Goal: Communication & Community: Share content

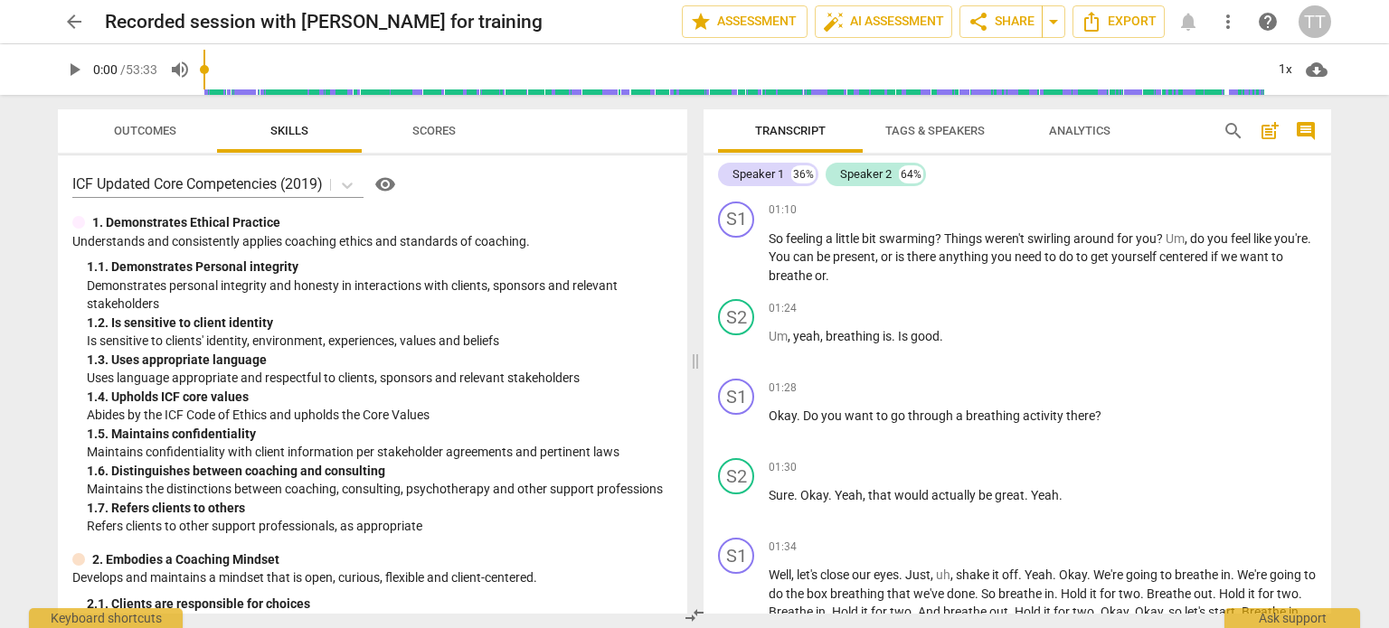
scroll to position [543, 0]
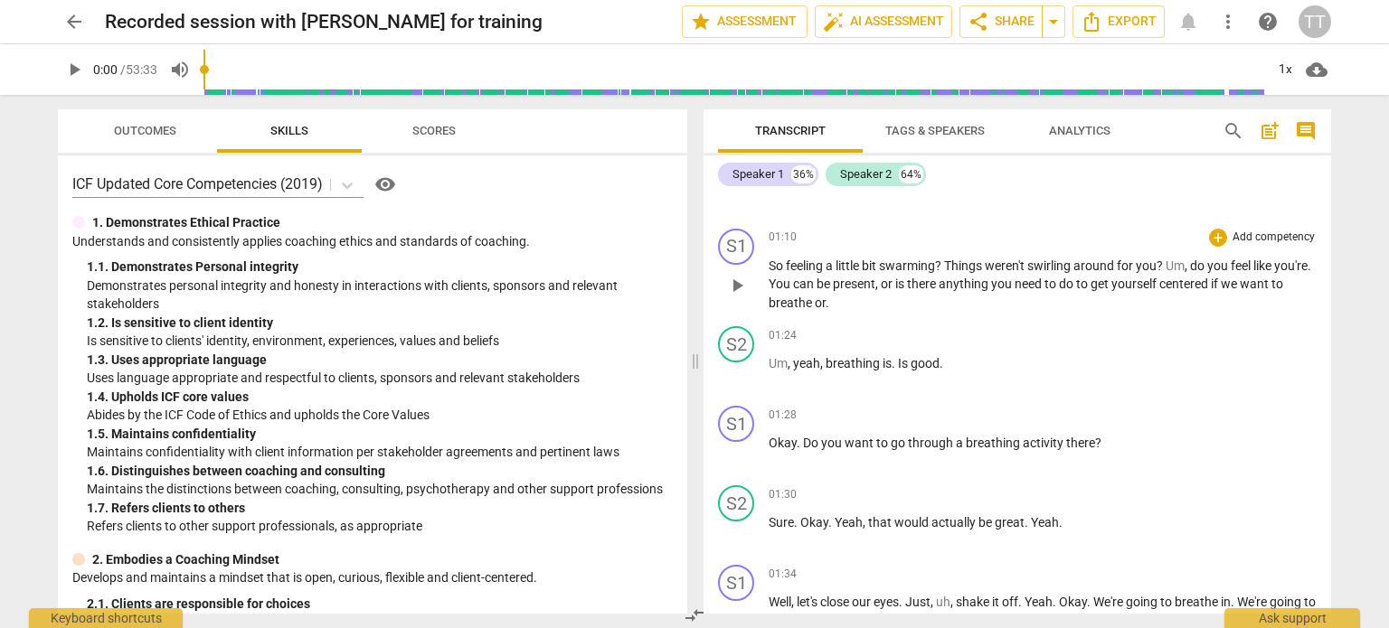
click at [1255, 246] on p "Add competency" at bounding box center [1274, 238] width 86 height 16
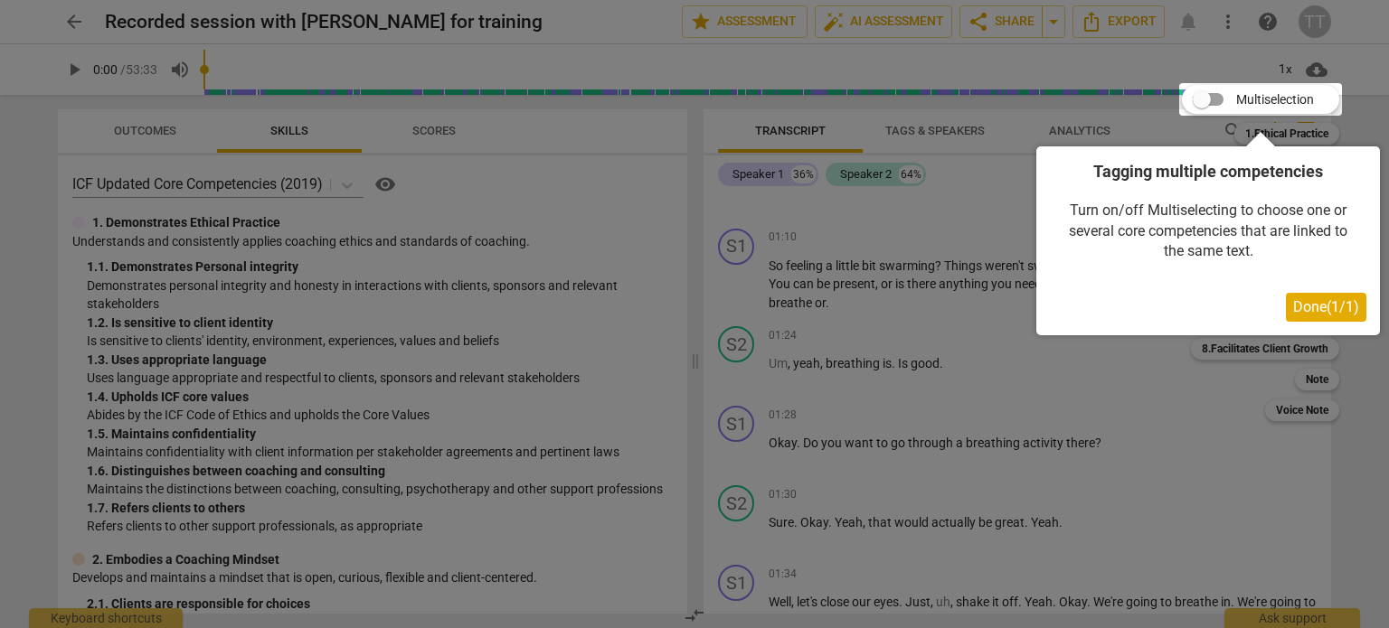
click at [1300, 306] on span "Done ( 1 / 1 )" at bounding box center [1326, 306] width 66 height 17
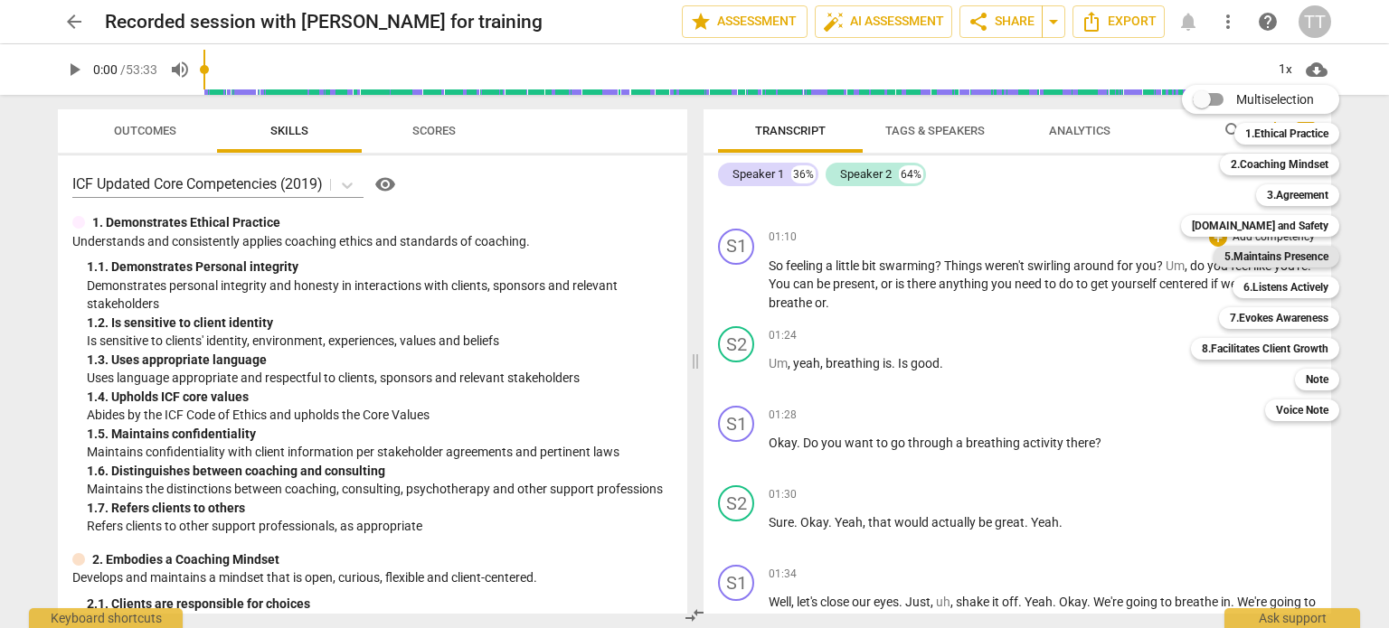
click at [1254, 255] on b "5.Maintains Presence" at bounding box center [1276, 257] width 104 height 22
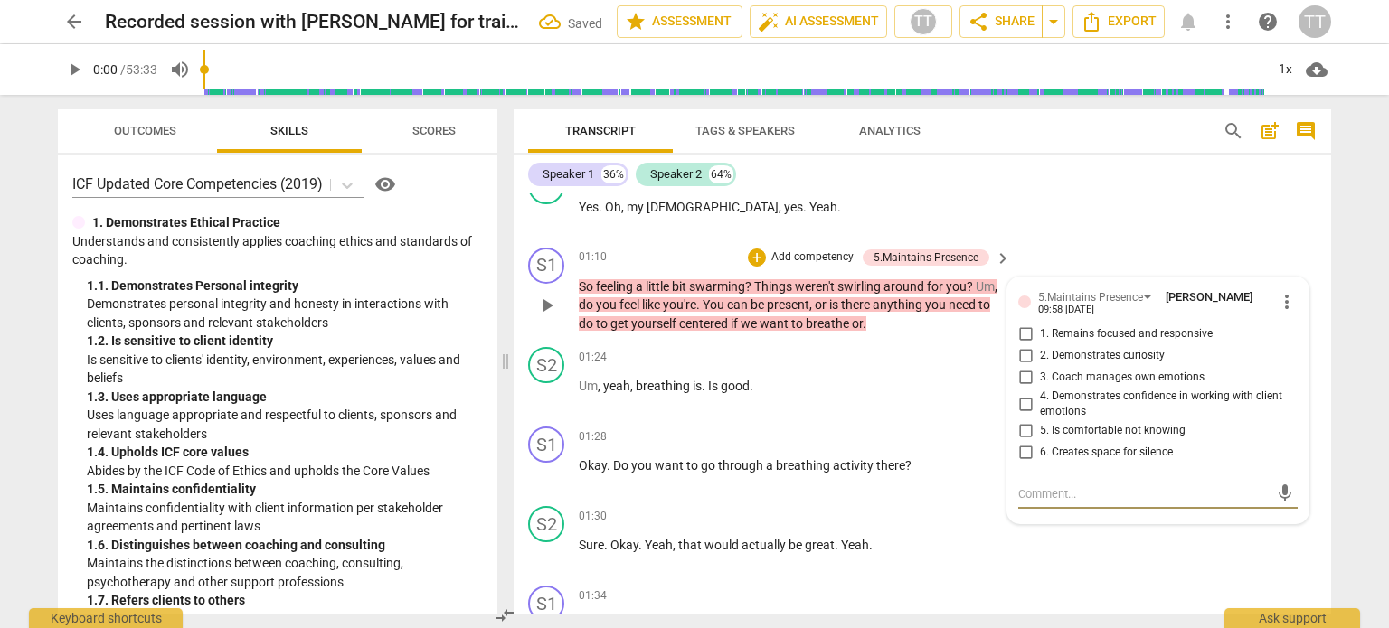
scroll to position [496, 0]
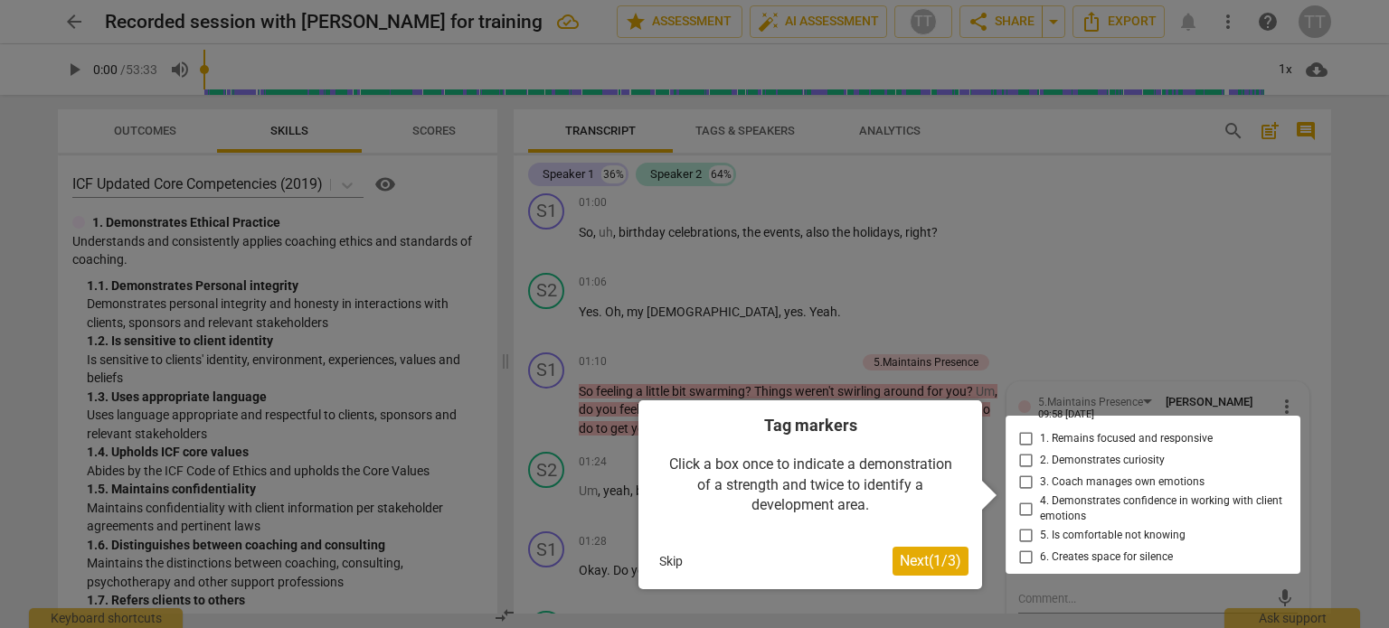
click at [1139, 330] on div at bounding box center [694, 314] width 1389 height 628
click at [656, 560] on button "Skip" at bounding box center [671, 561] width 38 height 27
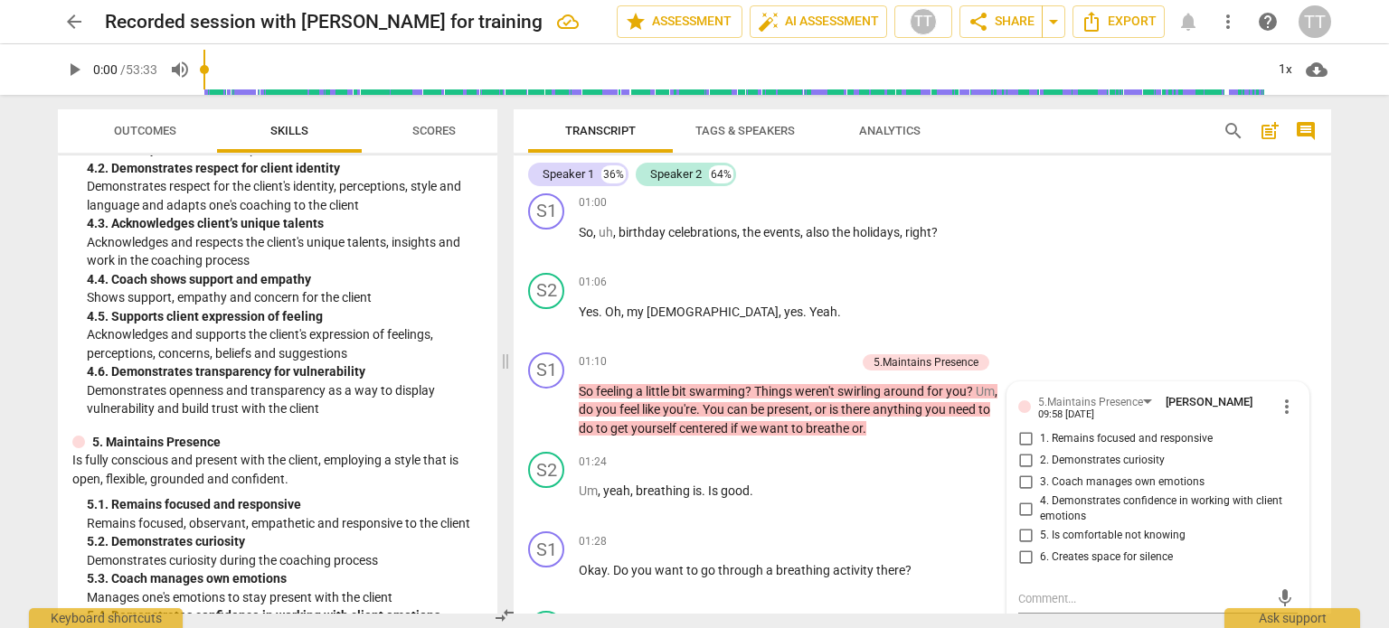
scroll to position [1537, 0]
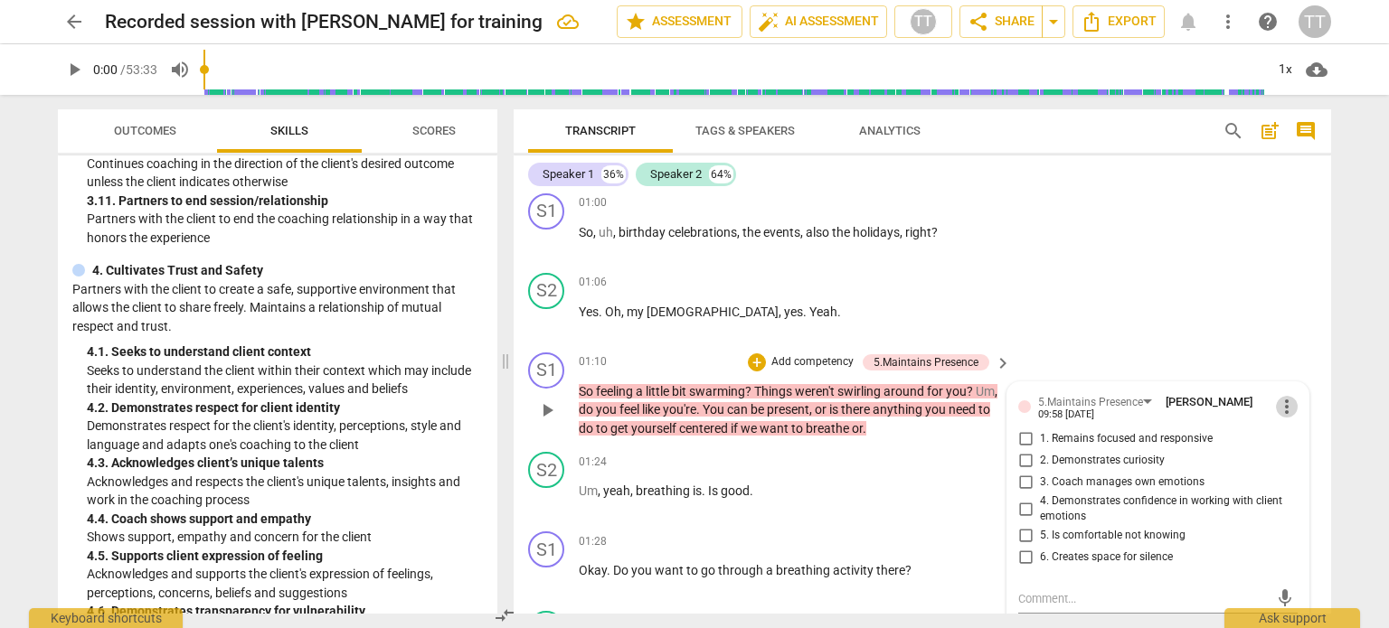
click at [1288, 401] on span "more_vert" at bounding box center [1287, 407] width 22 height 22
click at [1280, 446] on li "Delete" at bounding box center [1302, 438] width 62 height 34
click at [1044, 309] on div "S2 play_arrow pause 01:06 + Add competency keyboard_arrow_right Yes . Oh , my G…" at bounding box center [922, 306] width 817 height 80
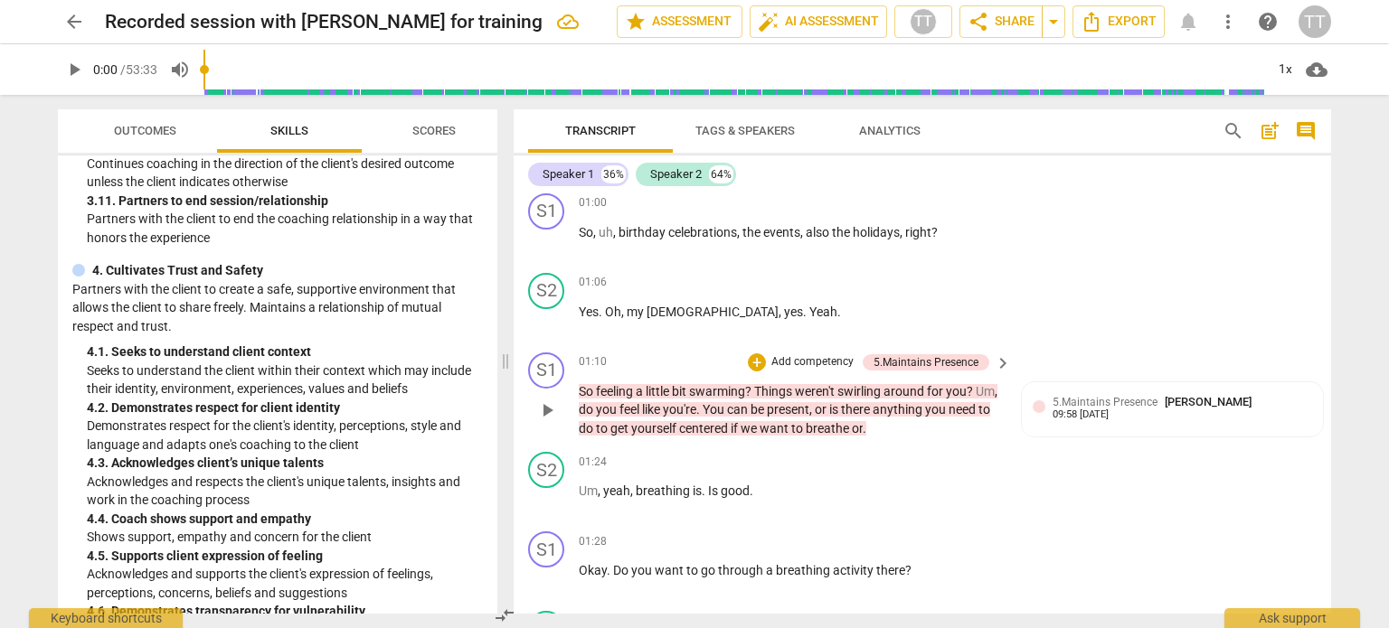
click at [995, 357] on span "keyboard_arrow_right" at bounding box center [1003, 364] width 22 height 22
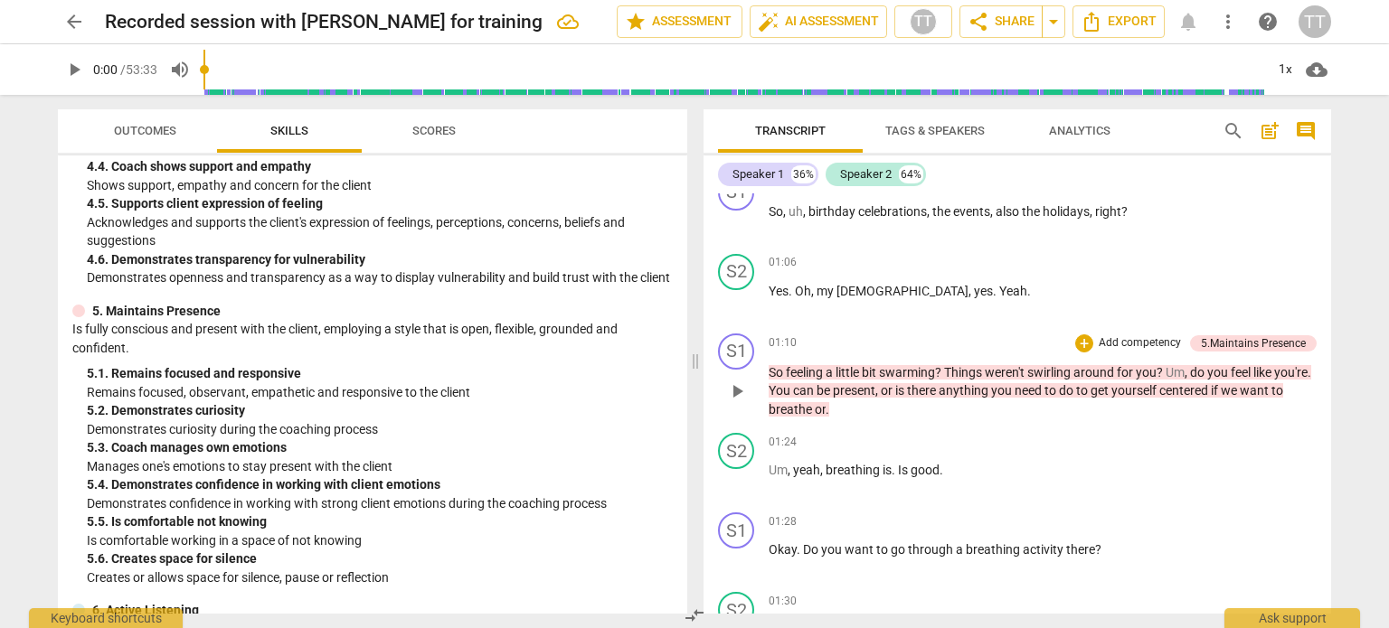
scroll to position [1259, 0]
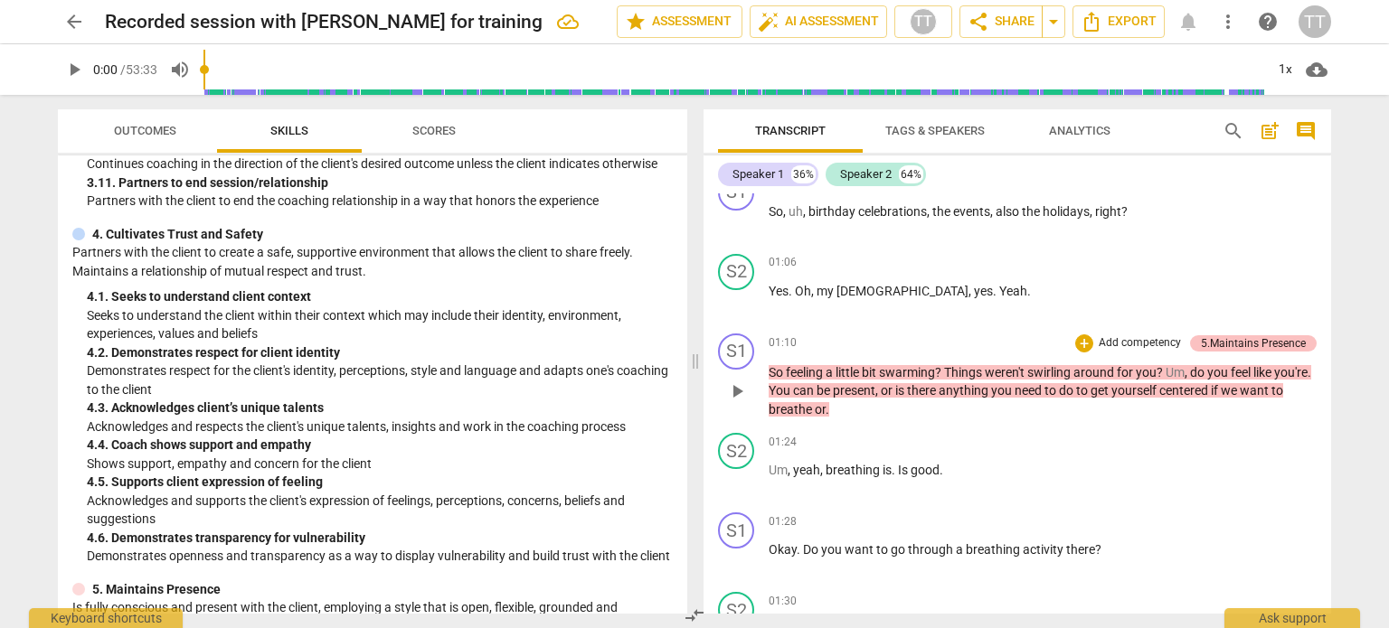
click at [1251, 352] on div "5.Maintains Presence" at bounding box center [1253, 343] width 105 height 16
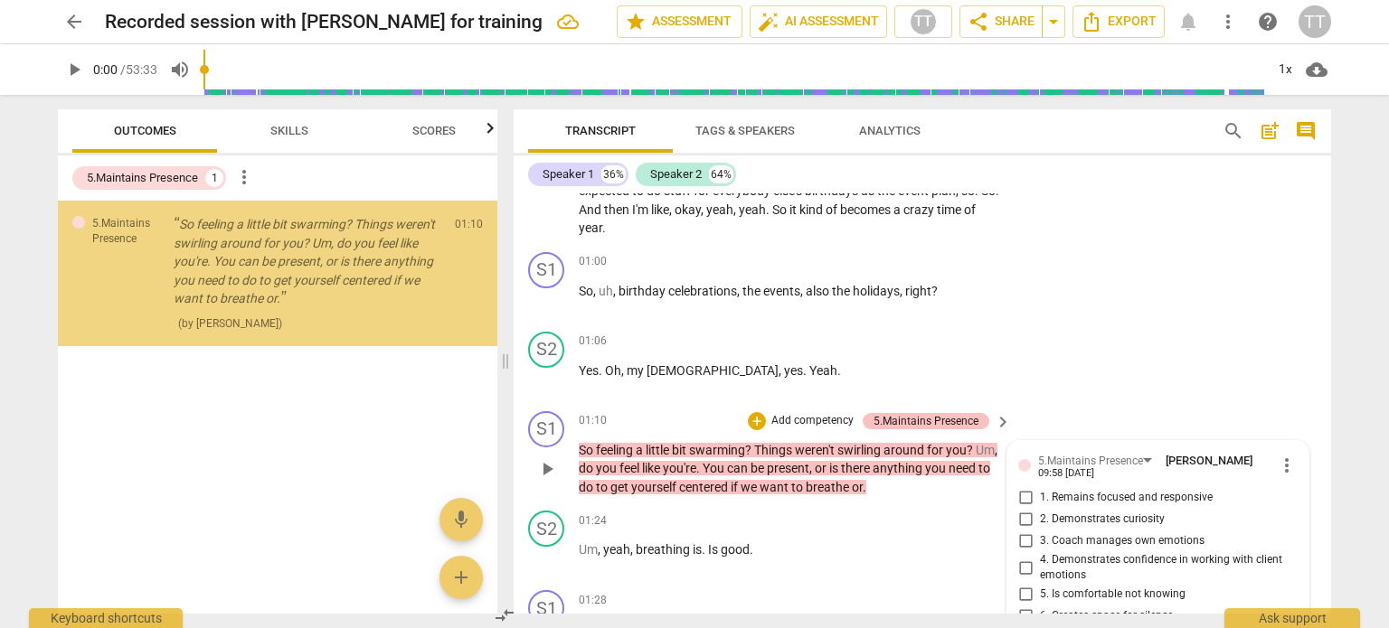
scroll to position [499, 0]
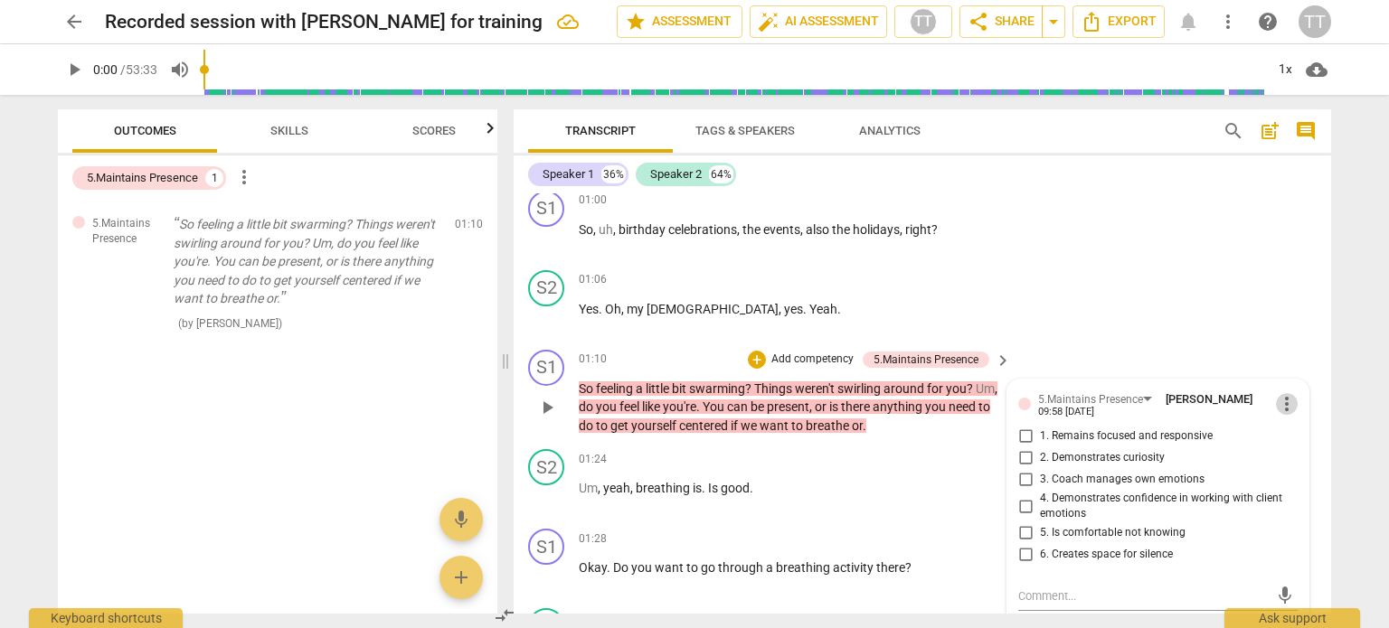
click at [1288, 396] on span "more_vert" at bounding box center [1287, 404] width 22 height 22
click at [1288, 439] on li "Delete" at bounding box center [1302, 436] width 62 height 34
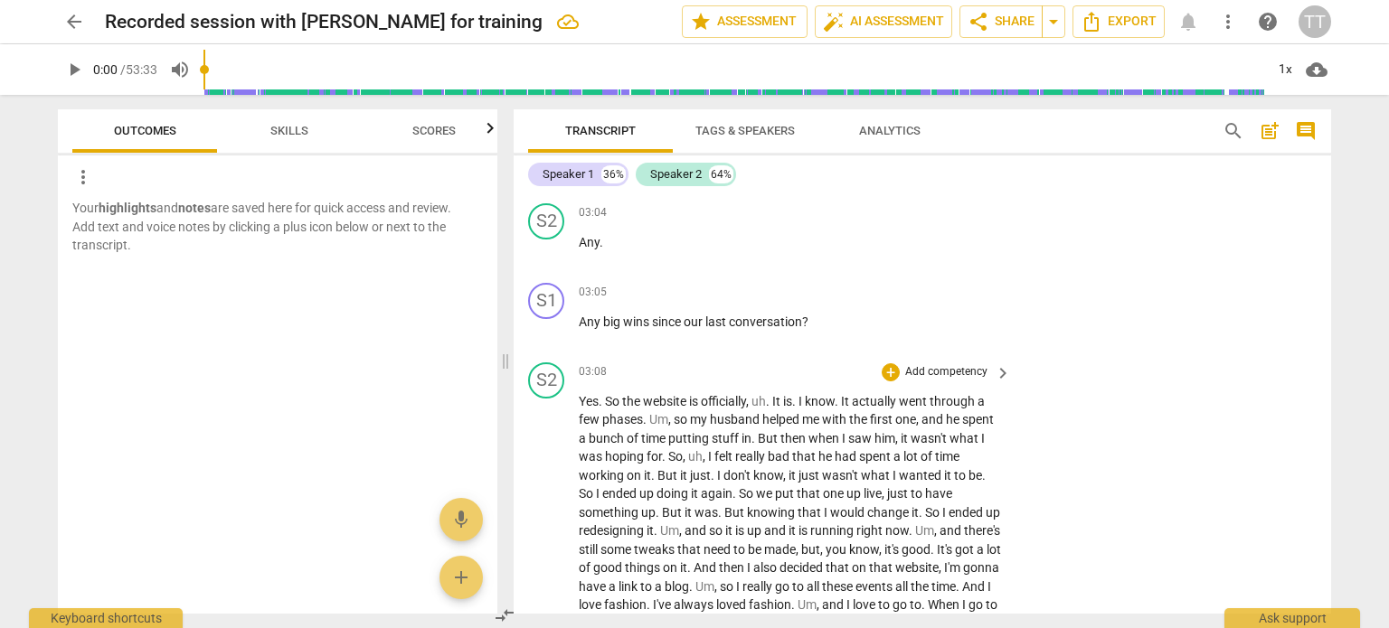
scroll to position [1494, 0]
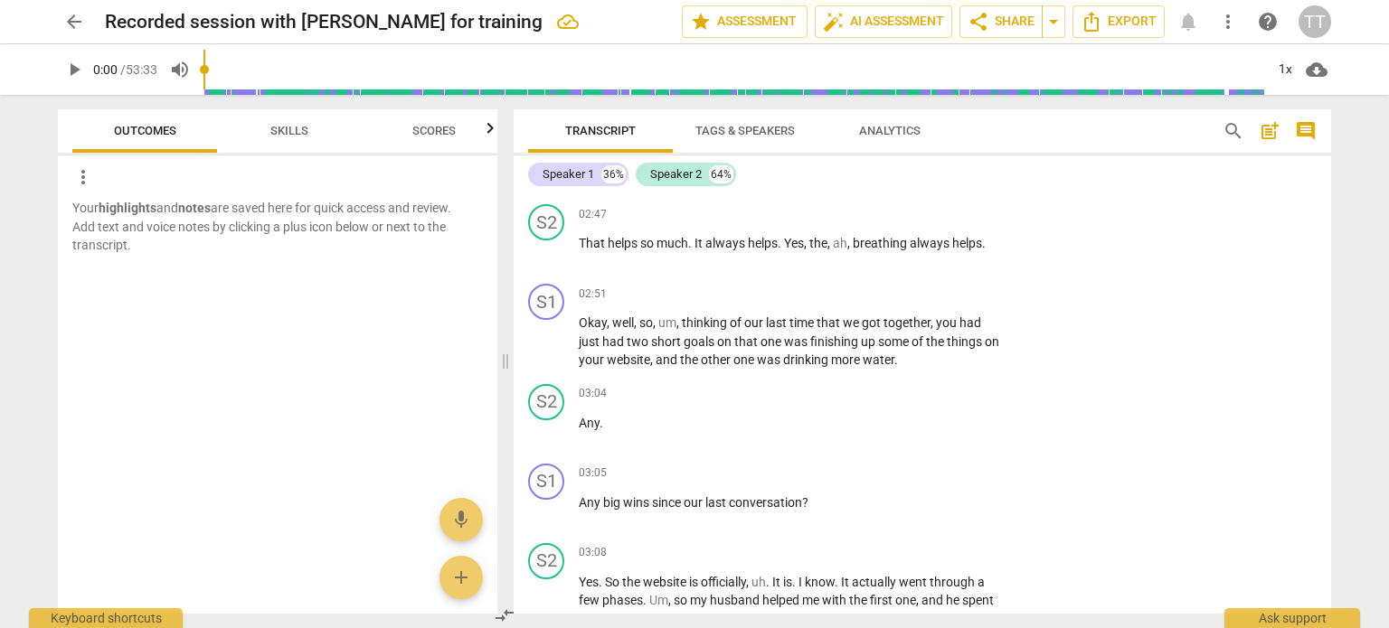
click at [297, 122] on span "Skills" at bounding box center [289, 131] width 81 height 24
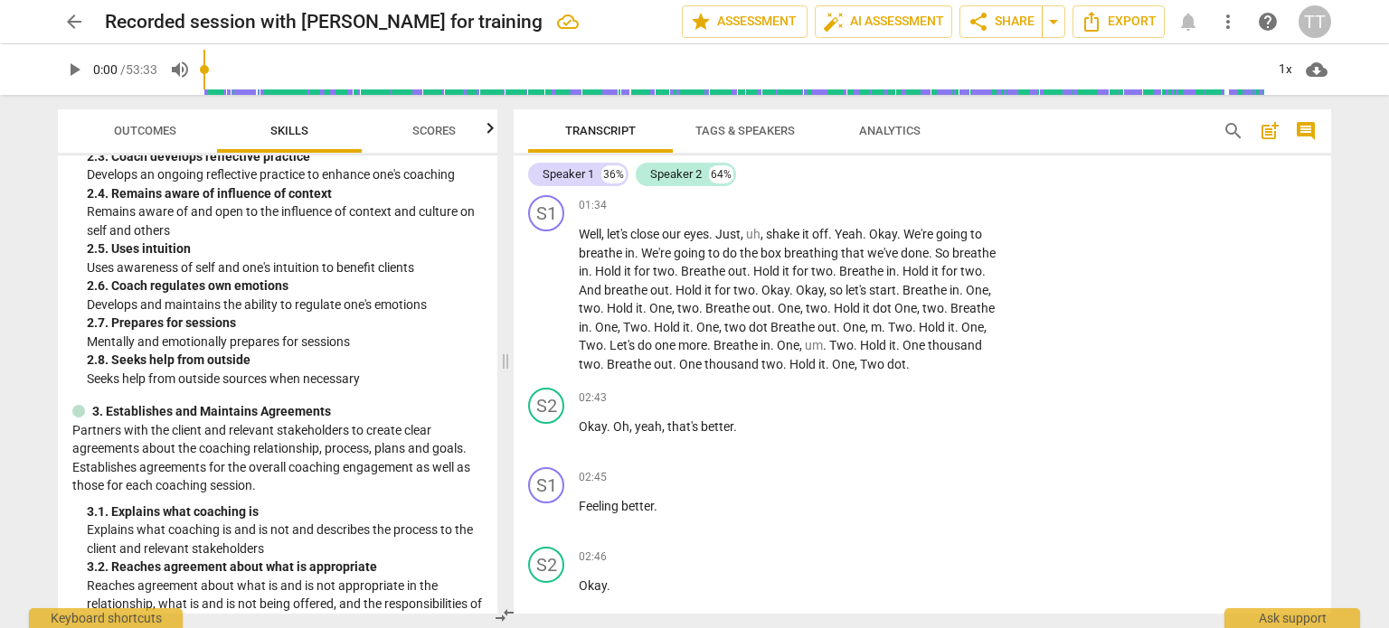
scroll to position [861, 0]
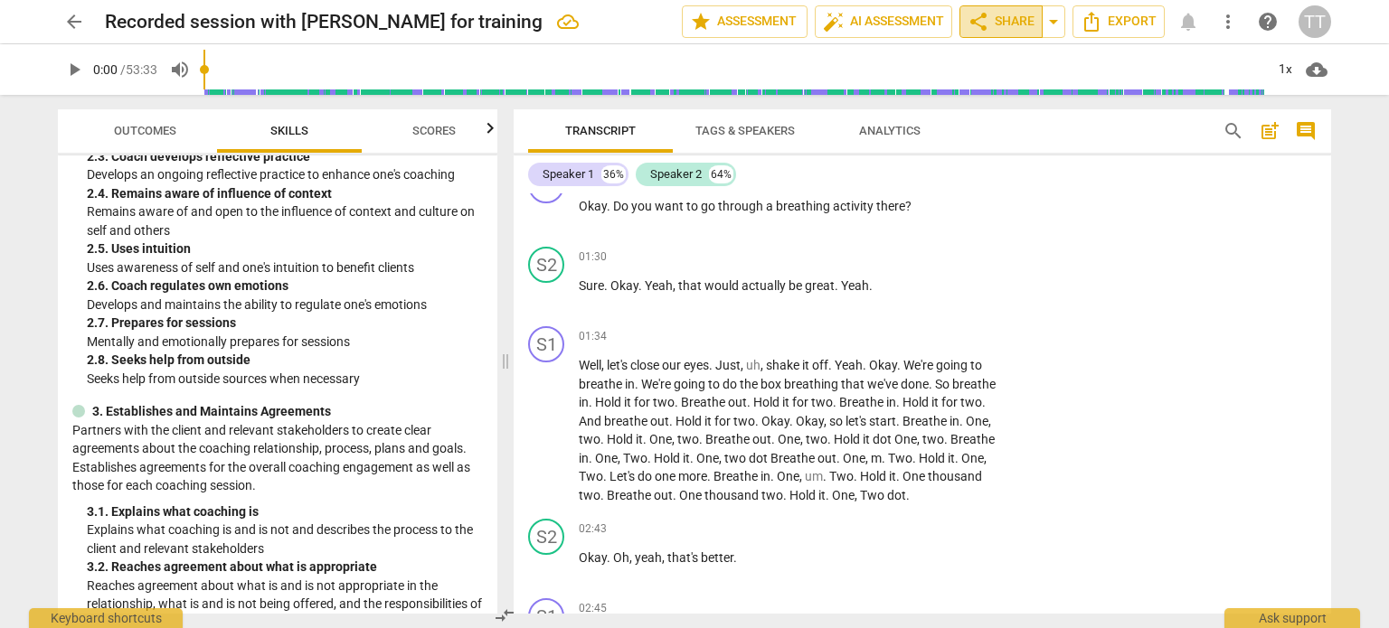
click at [1016, 24] on span "share Share" at bounding box center [1001, 22] width 67 height 22
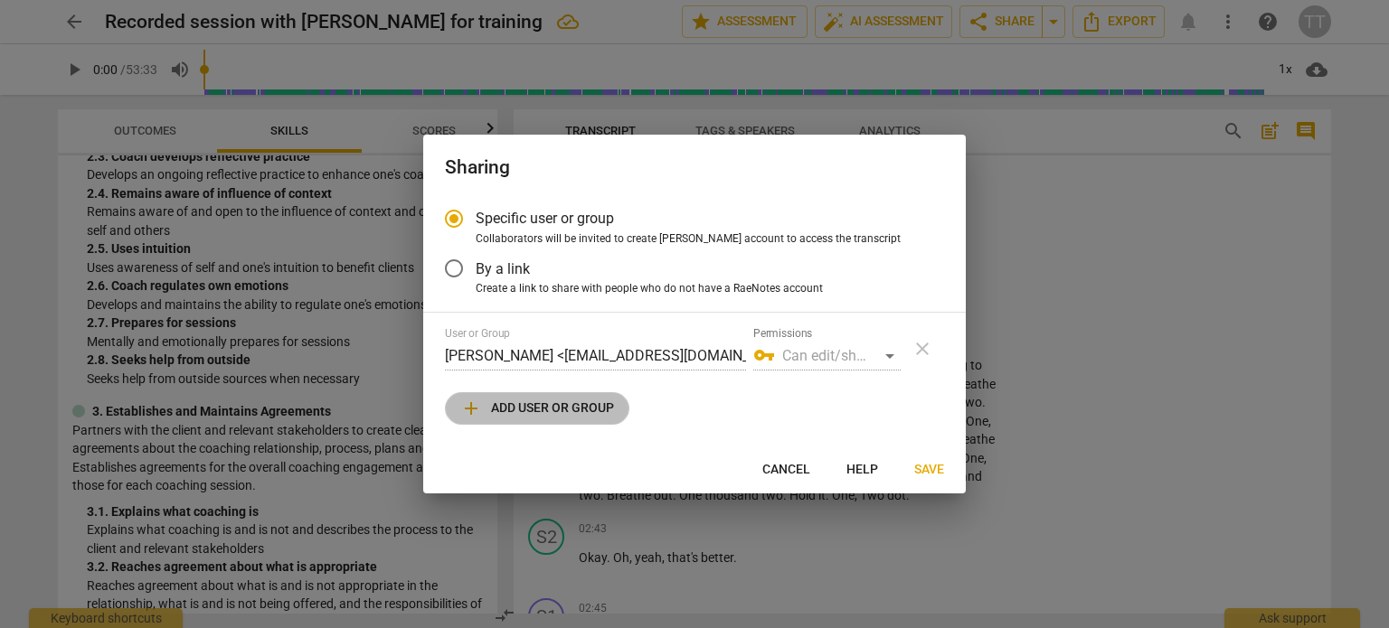
click at [580, 412] on span "add Add user or group" at bounding box center [537, 409] width 154 height 22
radio input "false"
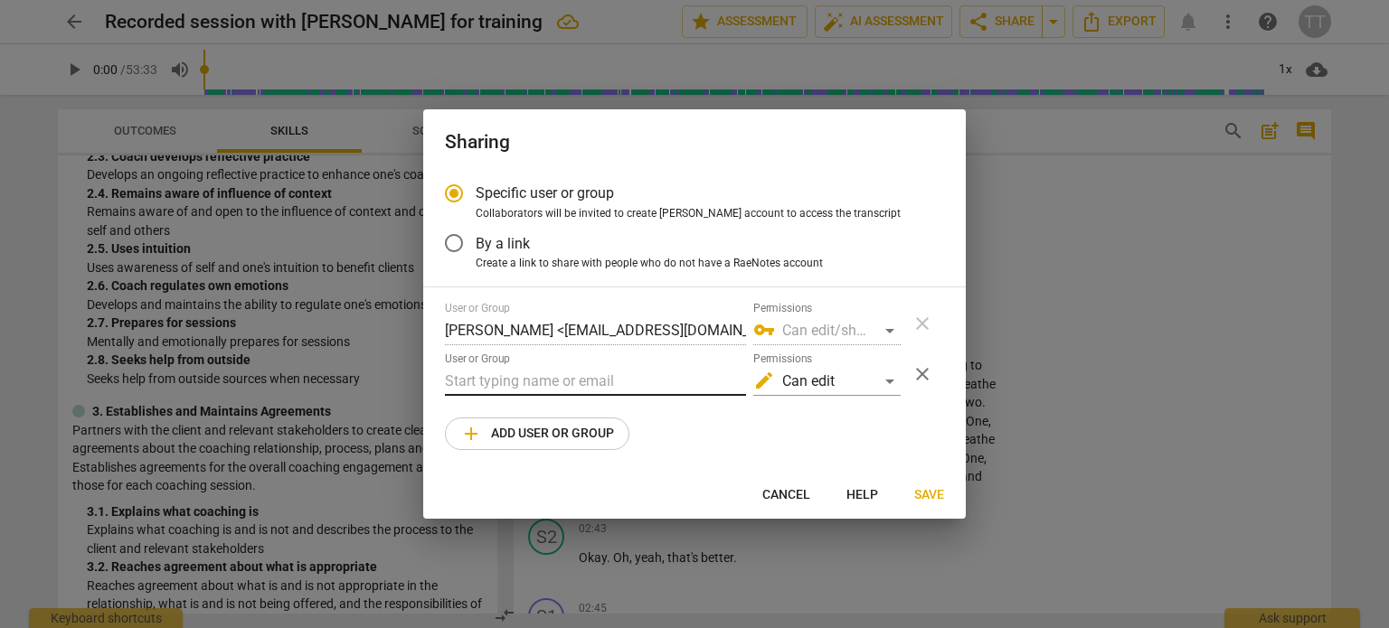
click at [481, 382] on input "text" at bounding box center [595, 381] width 301 height 29
type input "trac"
drag, startPoint x: 487, startPoint y: 379, endPoint x: 439, endPoint y: 374, distance: 48.1
click at [439, 374] on div "Specific user or group Collaborators will be invited to create RaeNotes account…" at bounding box center [694, 322] width 543 height 300
paste input "[PERSON_NAME][EMAIL_ADDRESS][DOMAIN_NAME]"
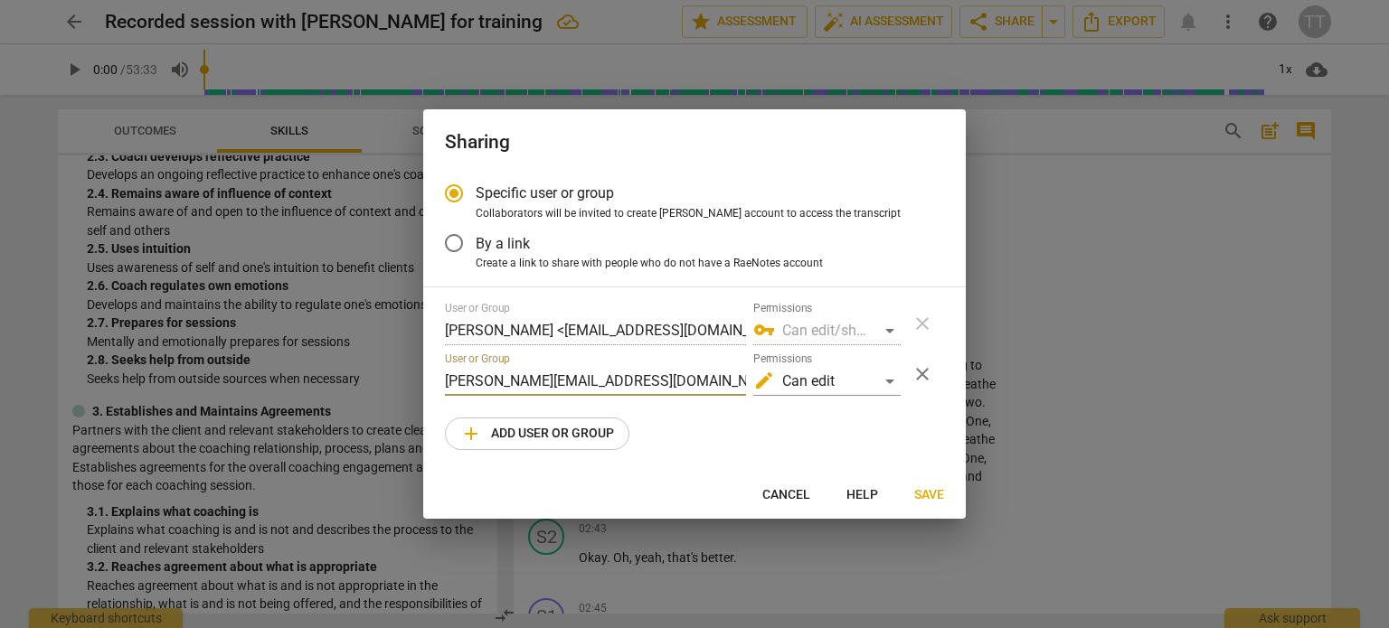
type input "[PERSON_NAME][EMAIL_ADDRESS][DOMAIN_NAME]"
click at [923, 496] on span "Save" at bounding box center [929, 496] width 30 height 18
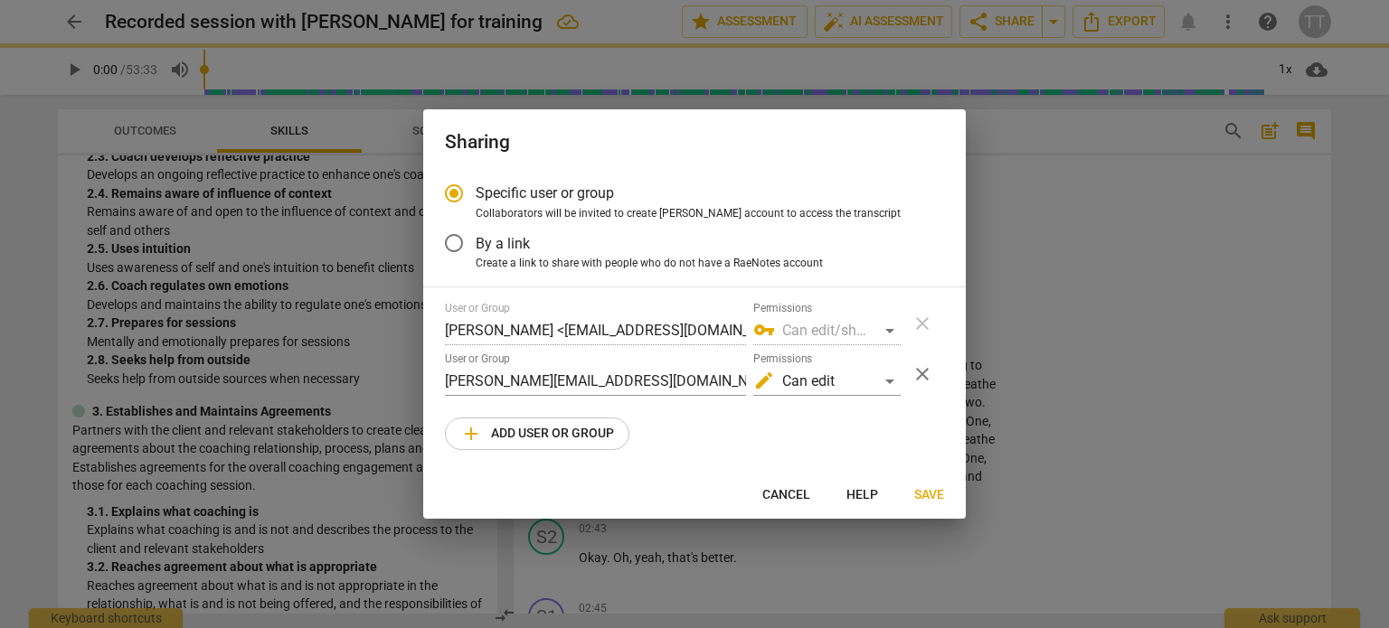
radio input "false"
type input "[PERSON_NAME] <[PERSON_NAME][EMAIL_ADDRESS][DOMAIN_NAME]>"
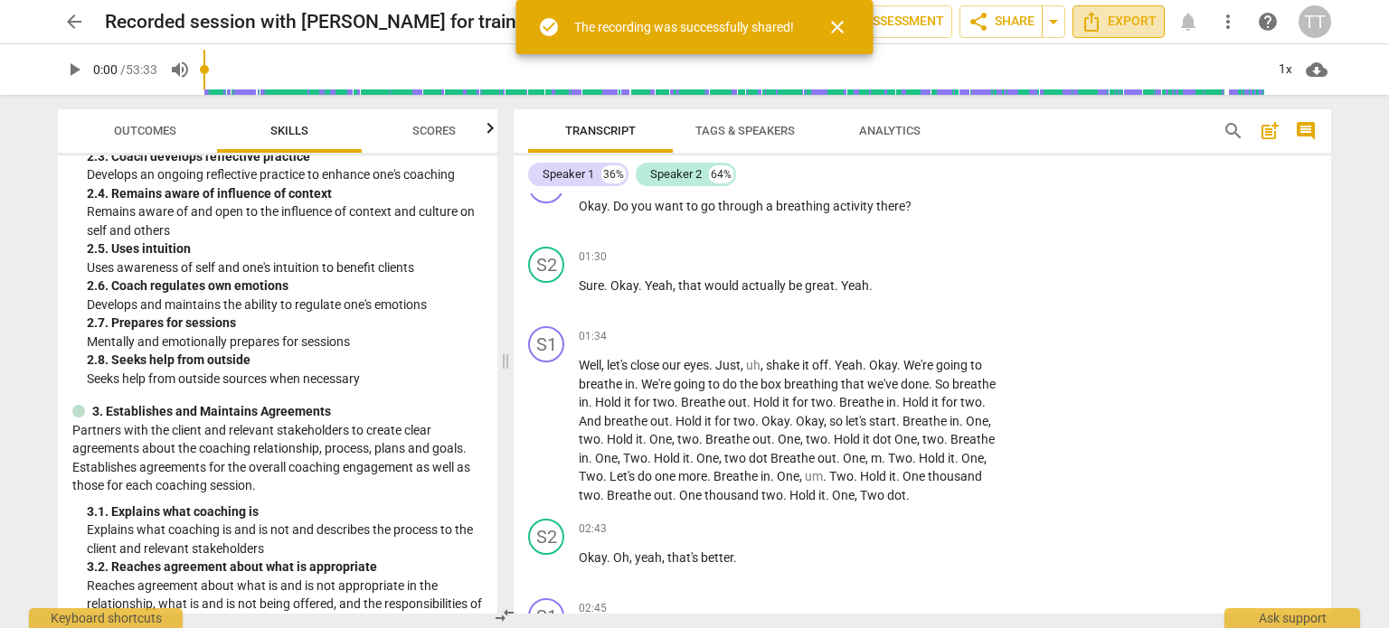
click at [1131, 14] on span "Export" at bounding box center [1119, 22] width 76 height 22
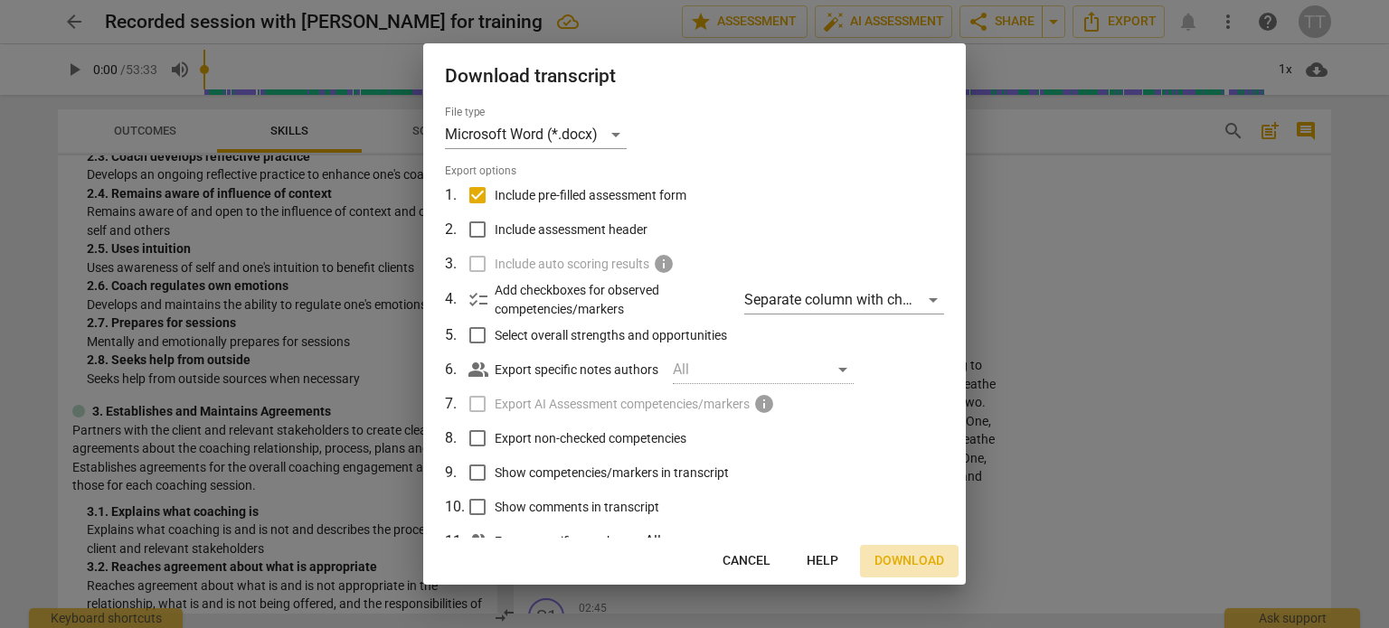
click at [922, 564] on span "Download" at bounding box center [909, 562] width 70 height 18
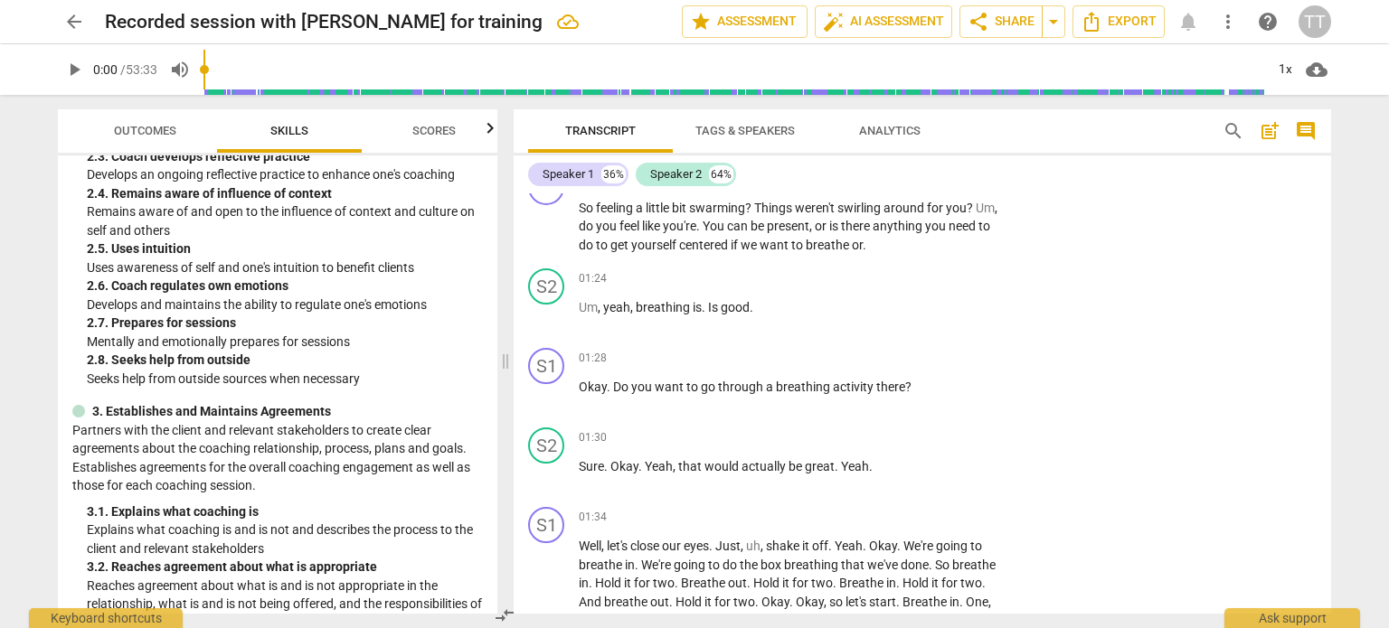
scroll to position [260, 0]
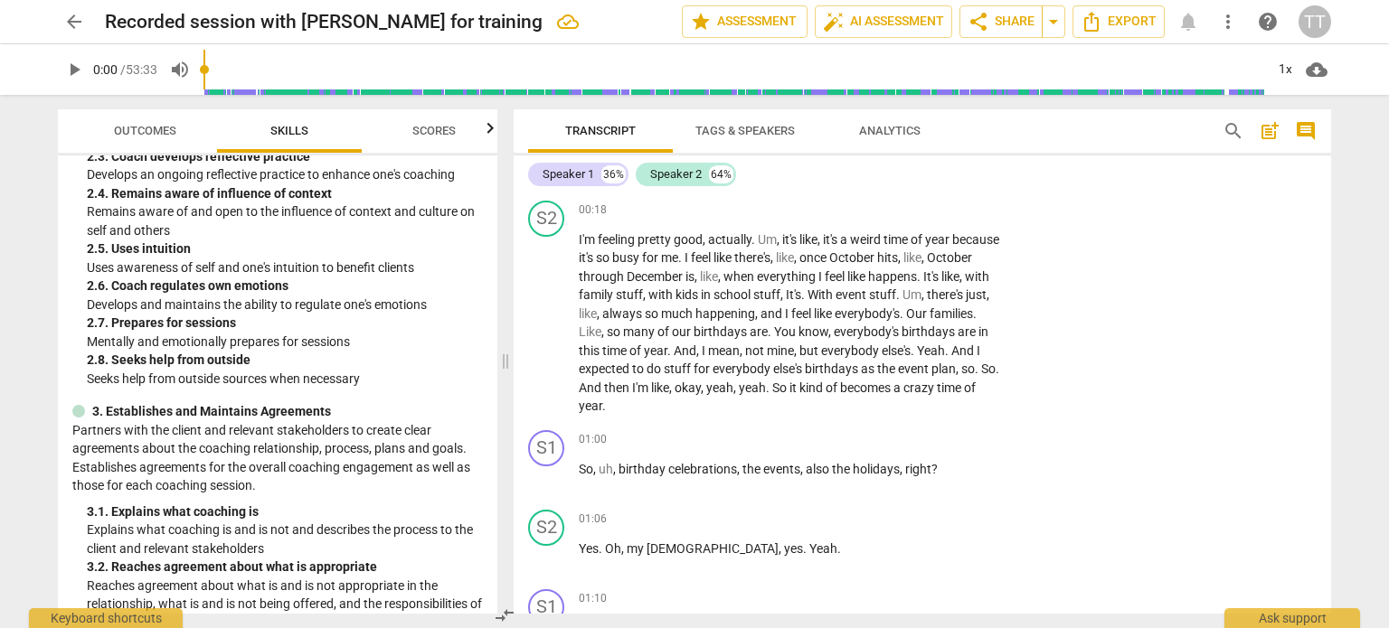
drag, startPoint x: 441, startPoint y: 137, endPoint x: 450, endPoint y: 132, distance: 10.1
click at [441, 137] on span "Scores" at bounding box center [433, 131] width 43 height 14
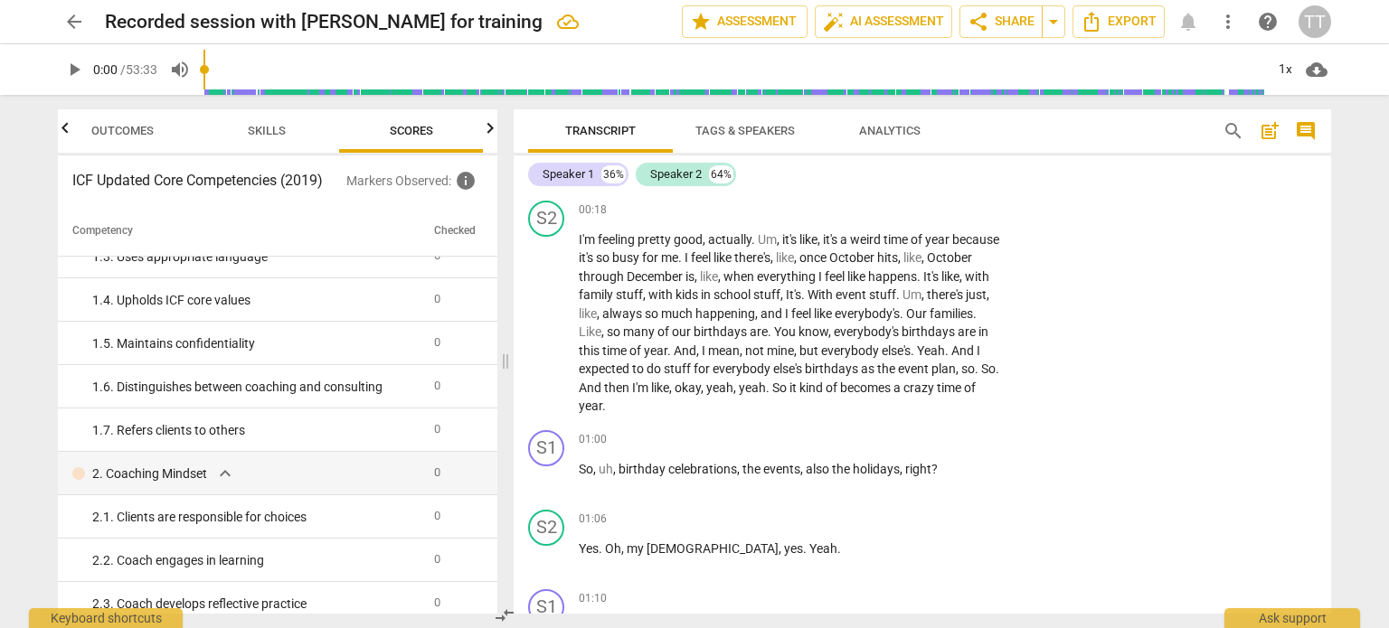
scroll to position [0, 0]
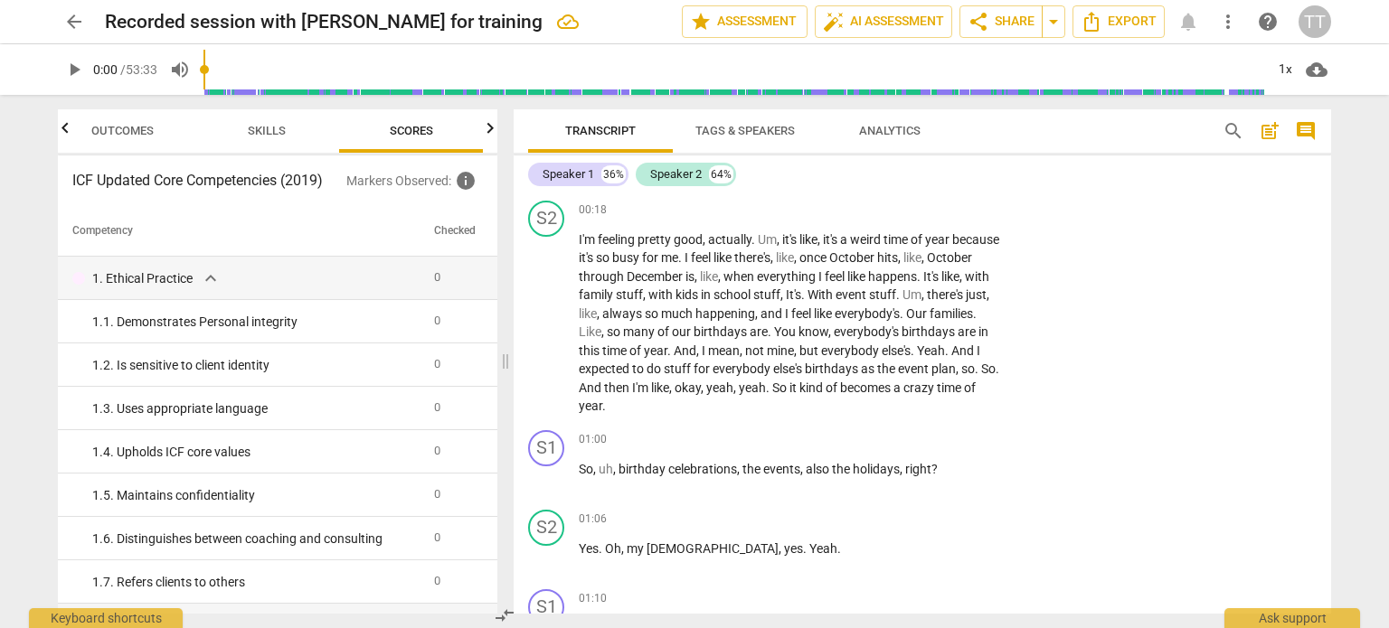
click at [264, 133] on span "Skills" at bounding box center [267, 131] width 38 height 14
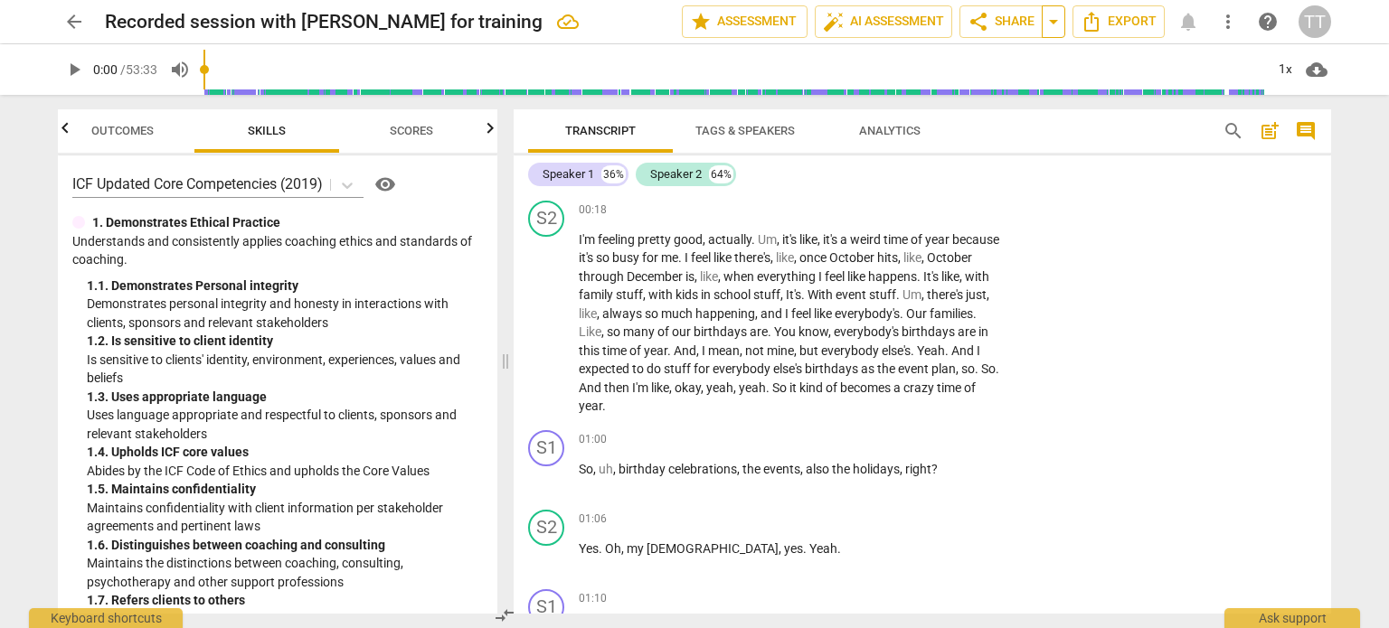
click at [1059, 22] on span "arrow_drop_down" at bounding box center [1054, 22] width 22 height 22
click at [990, 53] on span "Copy link" at bounding box center [998, 55] width 59 height 17
